Goal: Task Accomplishment & Management: Use online tool/utility

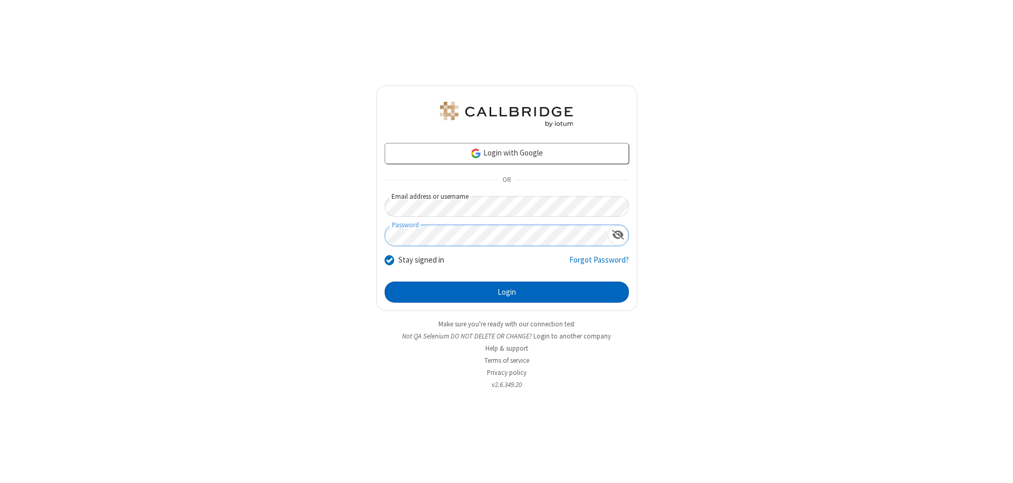
click at [507, 292] on button "Login" at bounding box center [507, 292] width 244 height 21
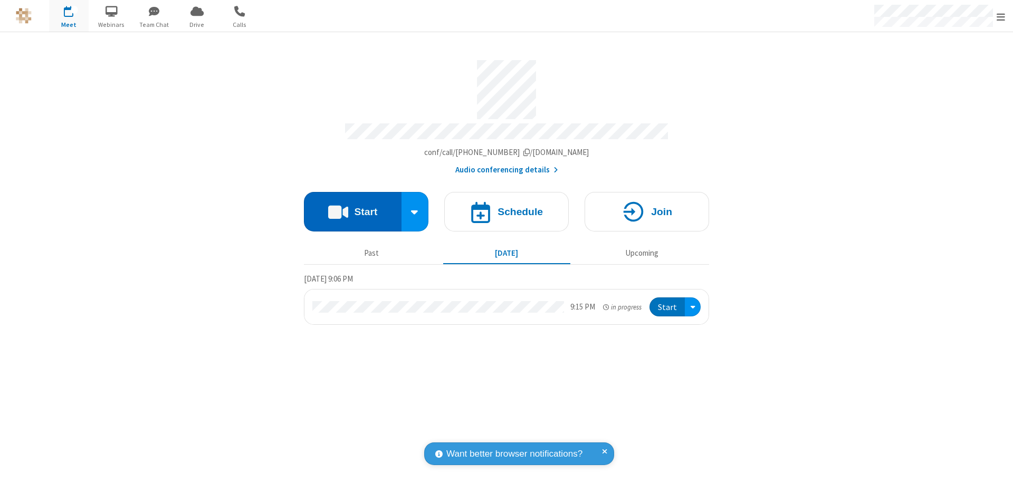
click at [353, 207] on button "Start" at bounding box center [353, 212] width 98 height 40
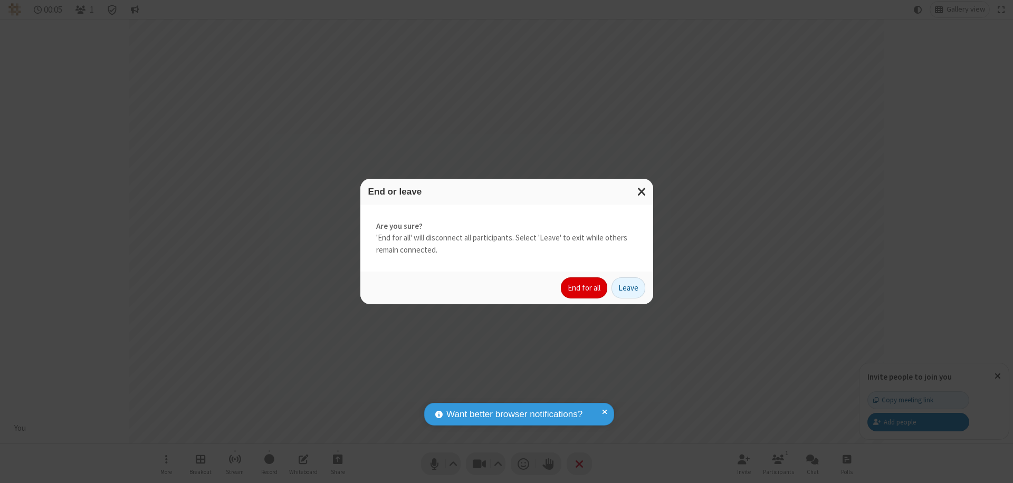
click at [585, 288] on button "End for all" at bounding box center [584, 288] width 46 height 21
